Goal: Task Accomplishment & Management: Manage account settings

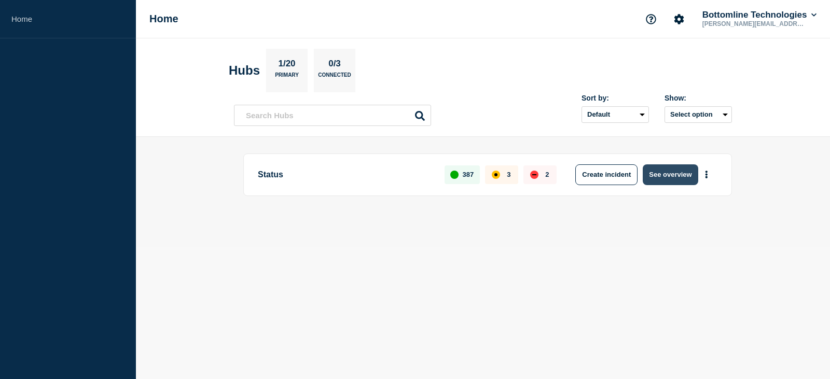
click at [652, 180] on button "See overview" at bounding box center [670, 174] width 55 height 21
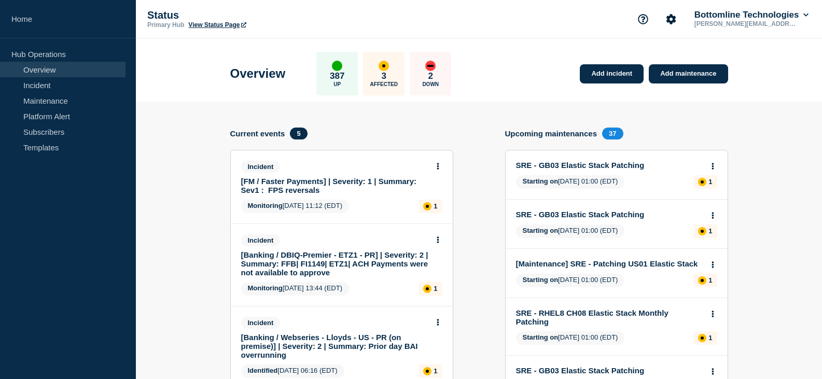
click at [291, 97] on div "Overview 387 Up 3 Affected 2 Down Add incident Add maintenance" at bounding box center [478, 69] width 521 height 63
click at [204, 24] on link "View Status Page" at bounding box center [217, 24] width 58 height 7
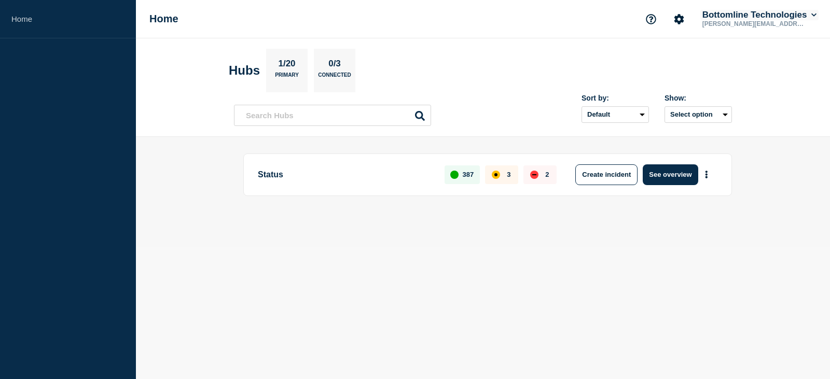
click at [788, 18] on button "Bottomline Technologies" at bounding box center [759, 15] width 118 height 10
click at [748, 97] on link "User settings" at bounding box center [739, 98] width 46 height 9
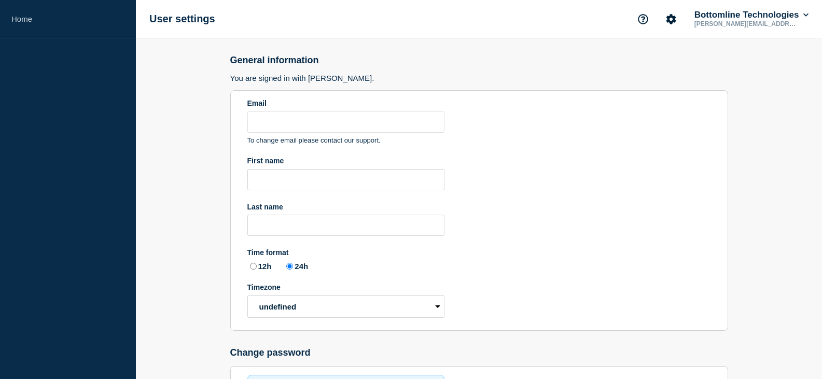
type input "[PERSON_NAME][EMAIL_ADDRESS][PERSON_NAME][DOMAIN_NAME]"
radio input "true"
select select "hub"
click at [746, 22] on p "[PERSON_NAME][EMAIL_ADDRESS][PERSON_NAME][DOMAIN_NAME]" at bounding box center [747, 23] width 108 height 7
click at [801, 17] on button "Bottomline Technologies" at bounding box center [752, 15] width 118 height 10
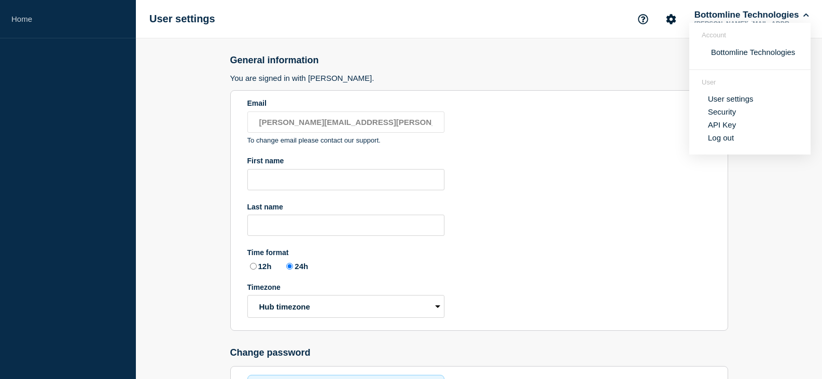
click at [593, 77] on h3 "You are signed in with [PERSON_NAME]." at bounding box center [479, 78] width 498 height 9
click at [790, 18] on button "Bottomline Technologies" at bounding box center [752, 15] width 118 height 10
